Goal: Information Seeking & Learning: Check status

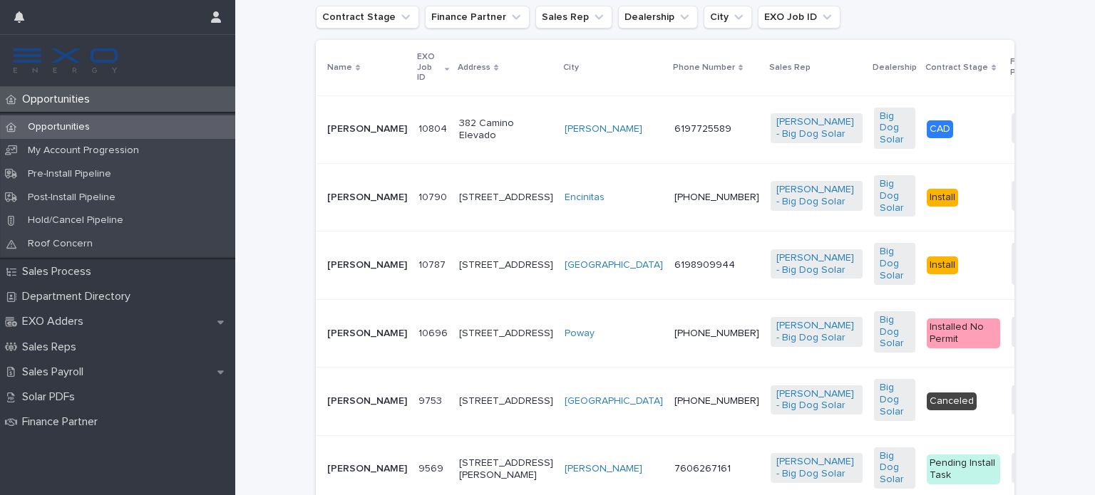
scroll to position [349, 0]
click at [338, 339] on p "[PERSON_NAME]" at bounding box center [367, 333] width 80 height 12
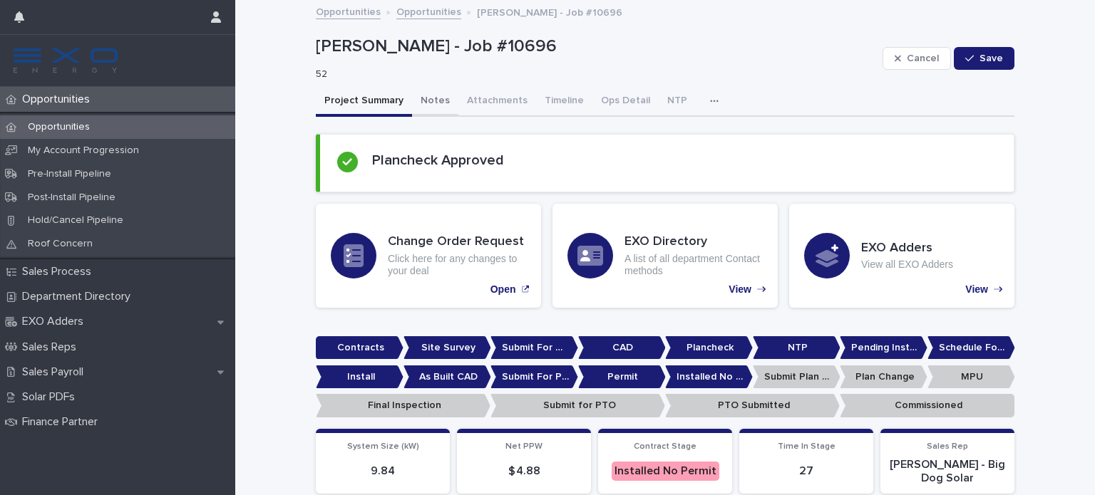
click at [420, 97] on button "Notes" at bounding box center [435, 102] width 46 height 30
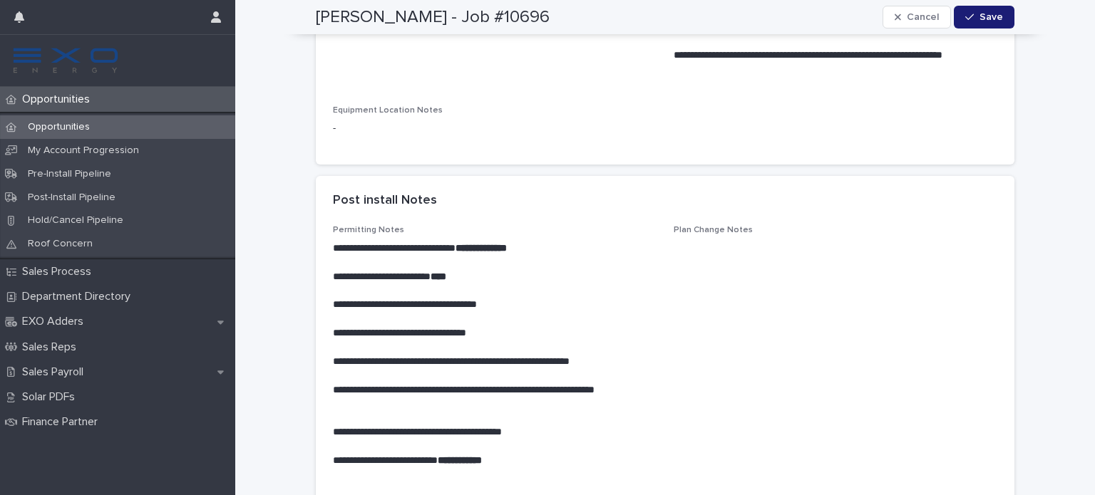
scroll to position [1101, 0]
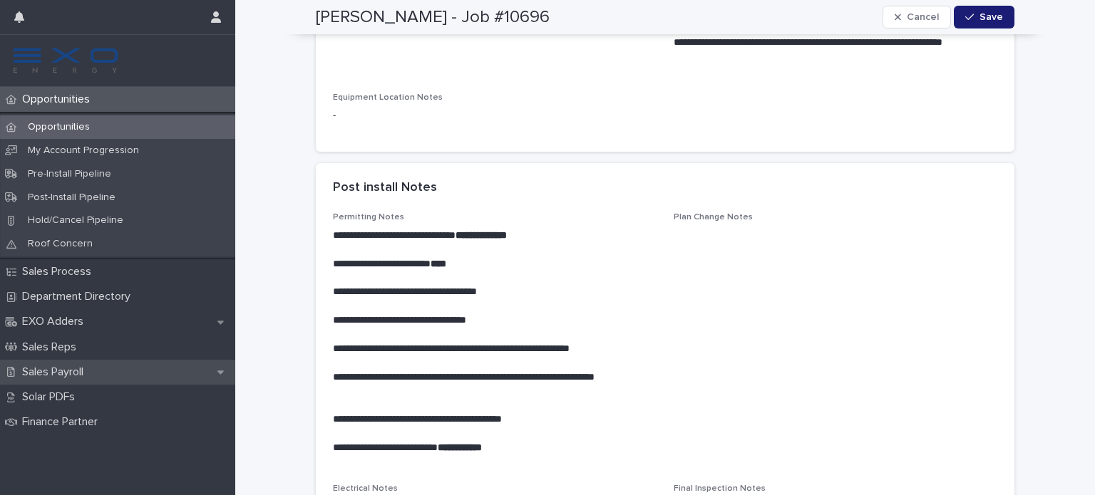
click at [53, 368] on p "Sales Payroll" at bounding box center [55, 373] width 78 height 14
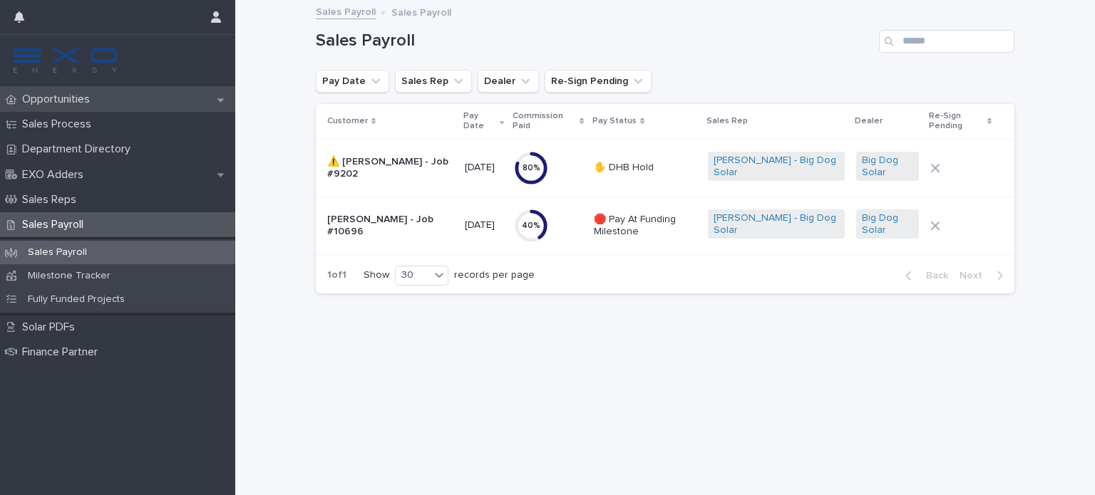
click at [77, 95] on p "Opportunities" at bounding box center [58, 100] width 85 height 14
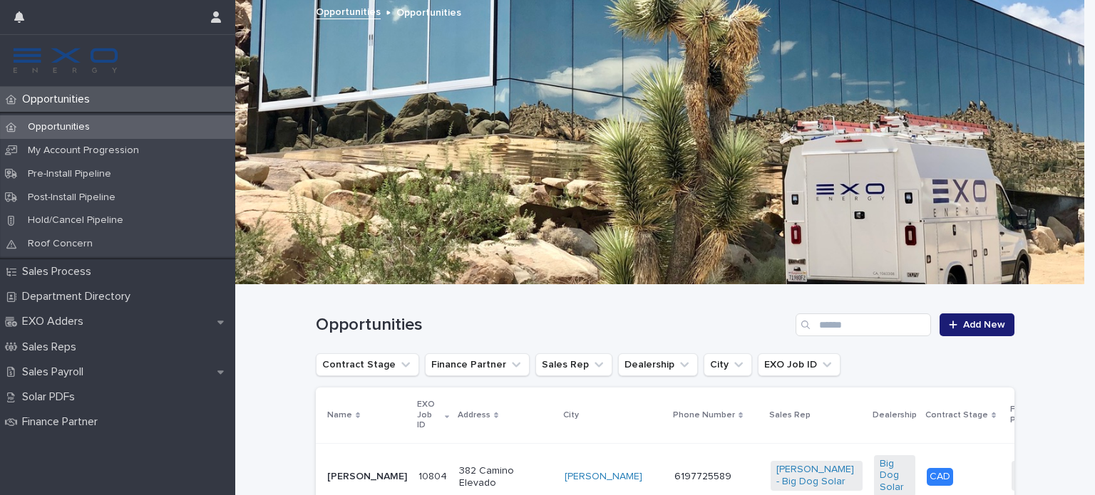
click at [334, 471] on p "[PERSON_NAME]" at bounding box center [367, 477] width 80 height 12
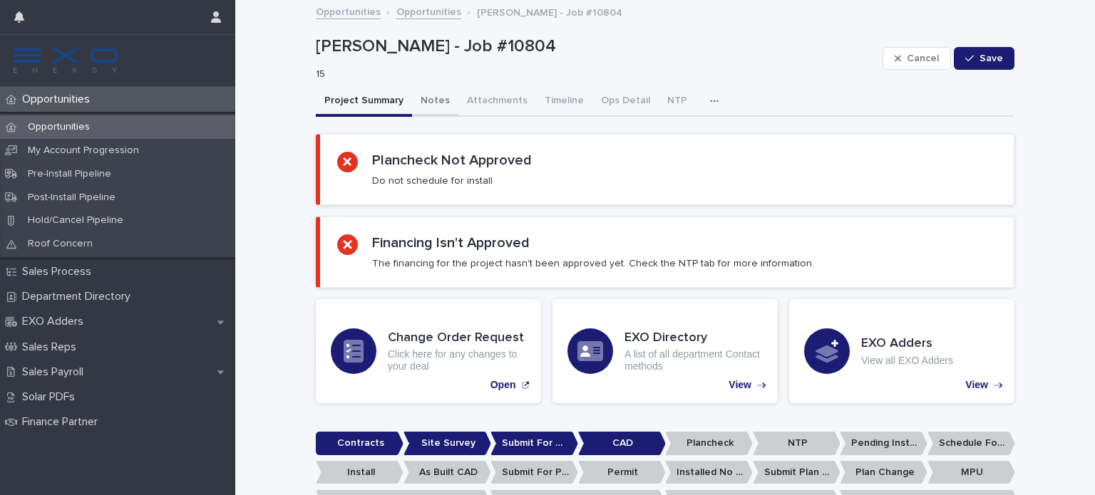
click at [416, 97] on button "Notes" at bounding box center [435, 102] width 46 height 30
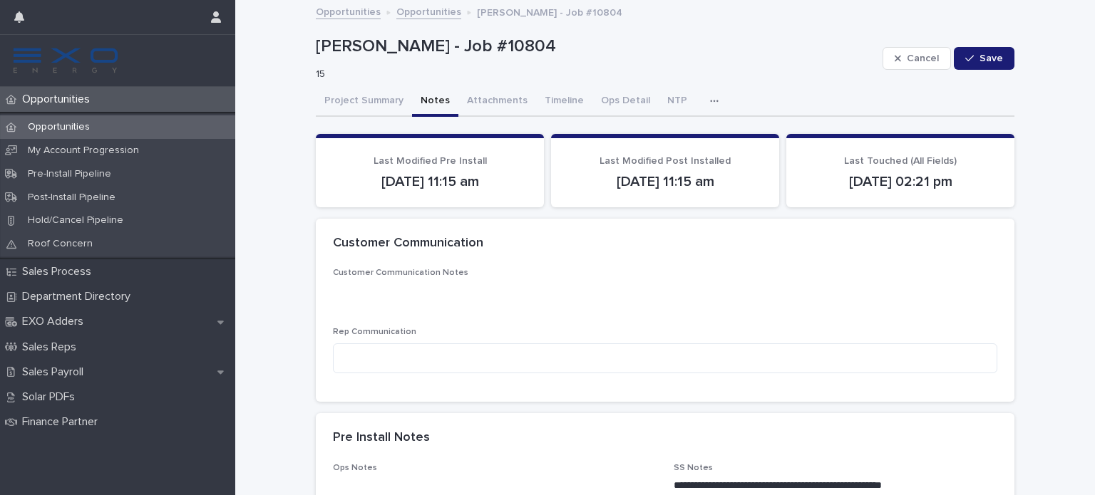
click at [56, 93] on p "Opportunities" at bounding box center [58, 100] width 85 height 14
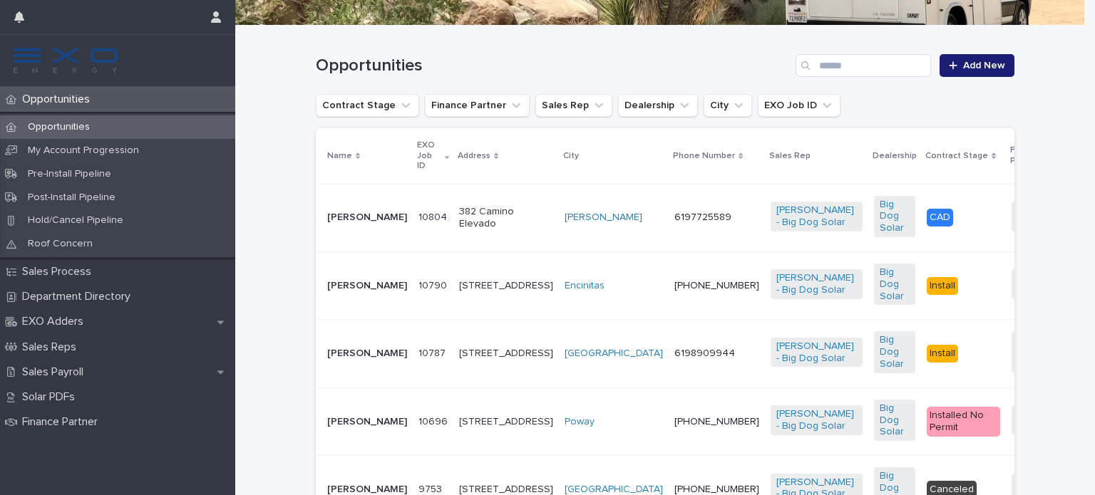
scroll to position [264, 0]
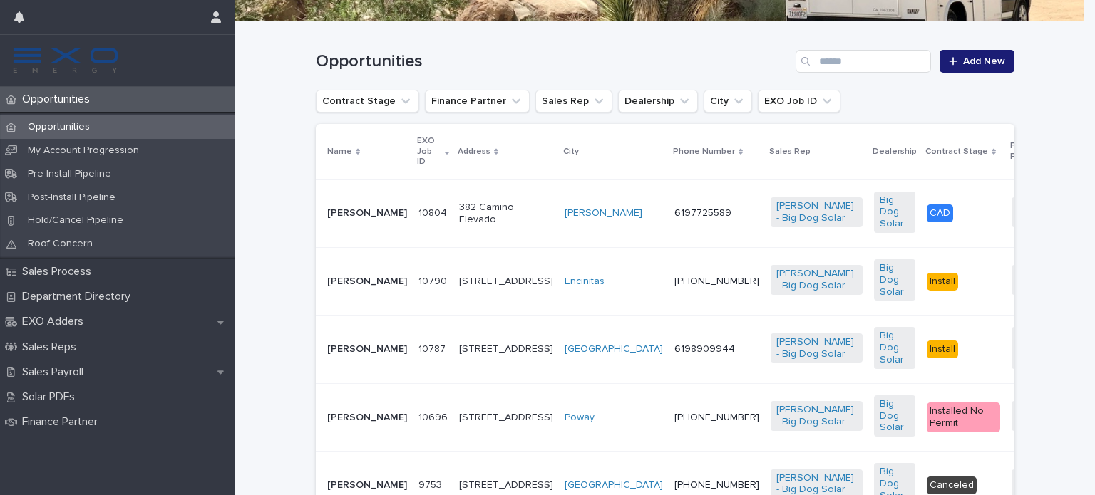
click at [353, 281] on p "[PERSON_NAME]" at bounding box center [367, 282] width 80 height 12
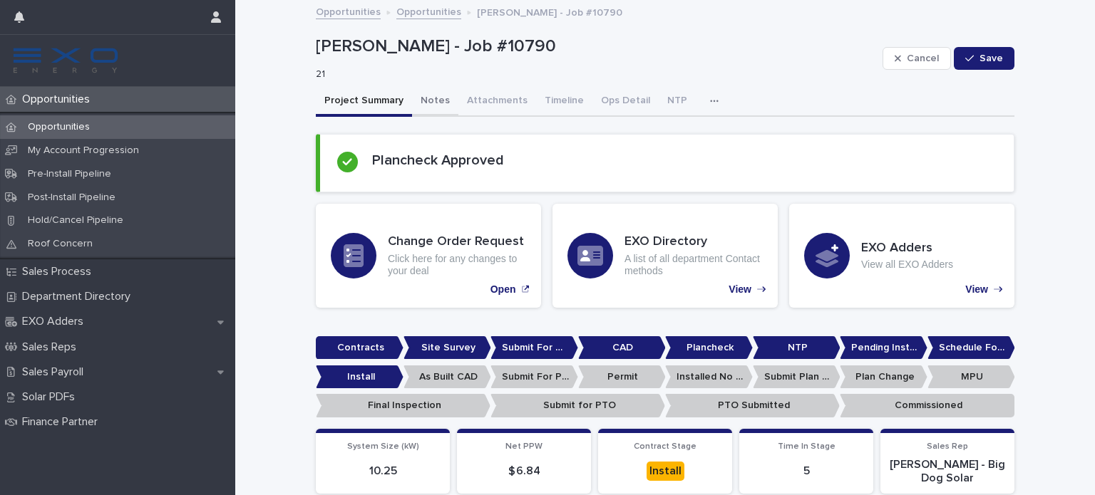
click at [430, 93] on button "Notes" at bounding box center [435, 102] width 46 height 30
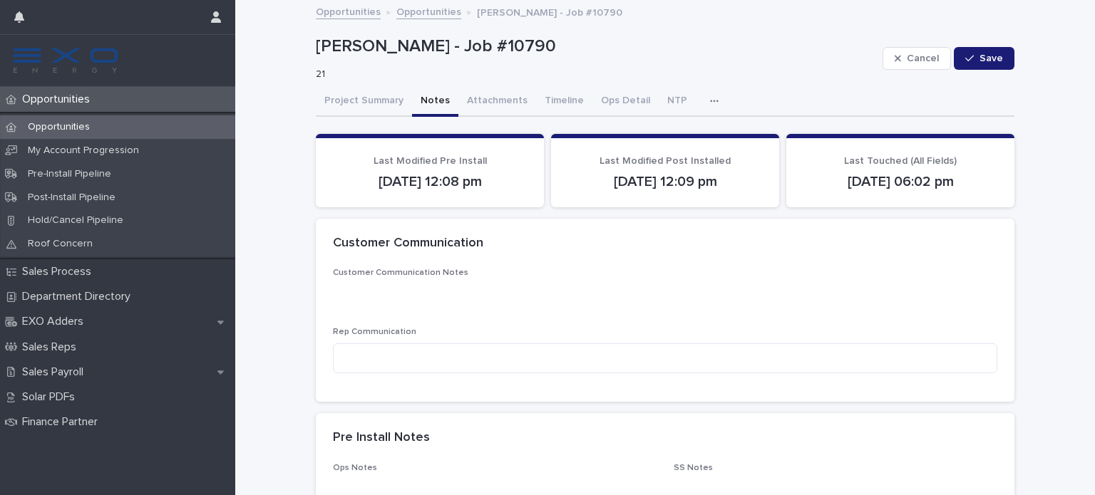
click at [54, 99] on p "Opportunities" at bounding box center [58, 100] width 85 height 14
